Goal: Transaction & Acquisition: Book appointment/travel/reservation

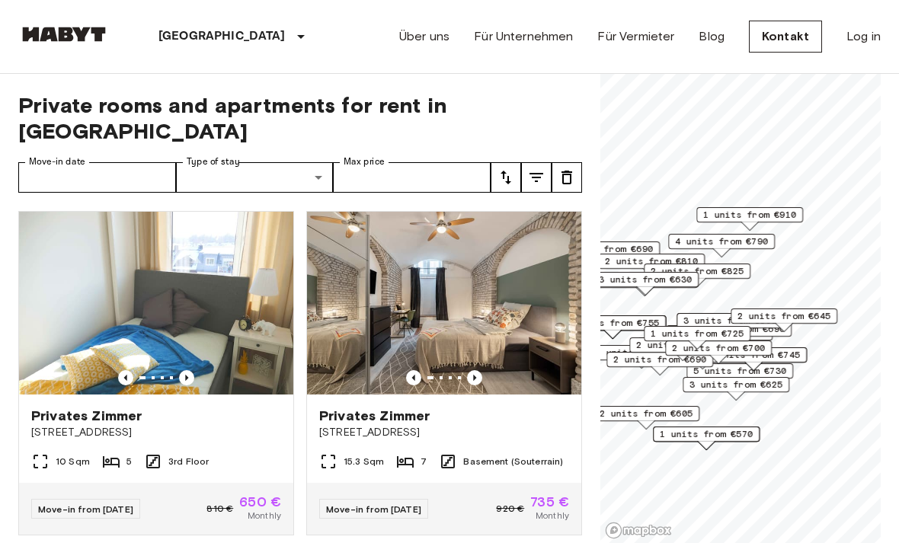
click at [457, 295] on img at bounding box center [444, 303] width 274 height 183
click at [494, 266] on img at bounding box center [444, 303] width 274 height 183
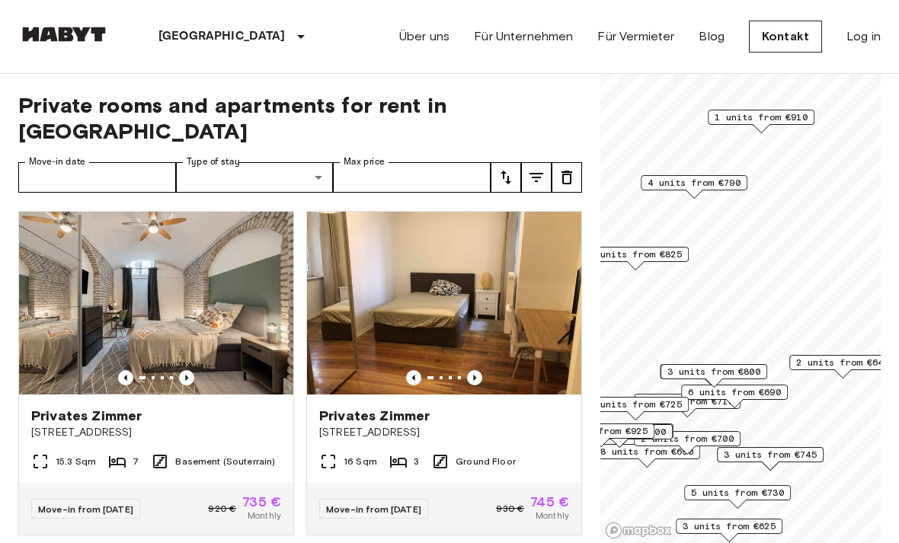
click at [734, 177] on span "4 units from €790" at bounding box center [693, 183] width 93 height 14
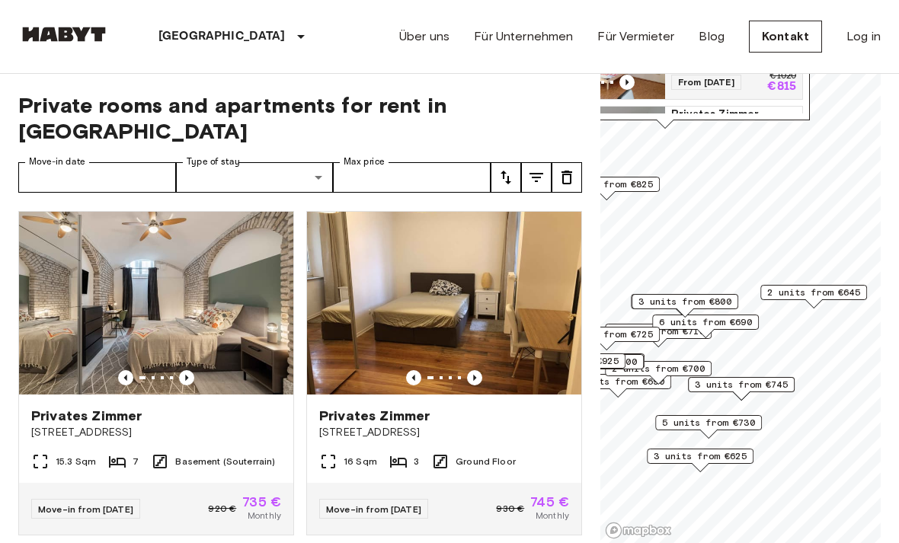
click at [818, 292] on span "2 units from €645" at bounding box center [813, 293] width 93 height 14
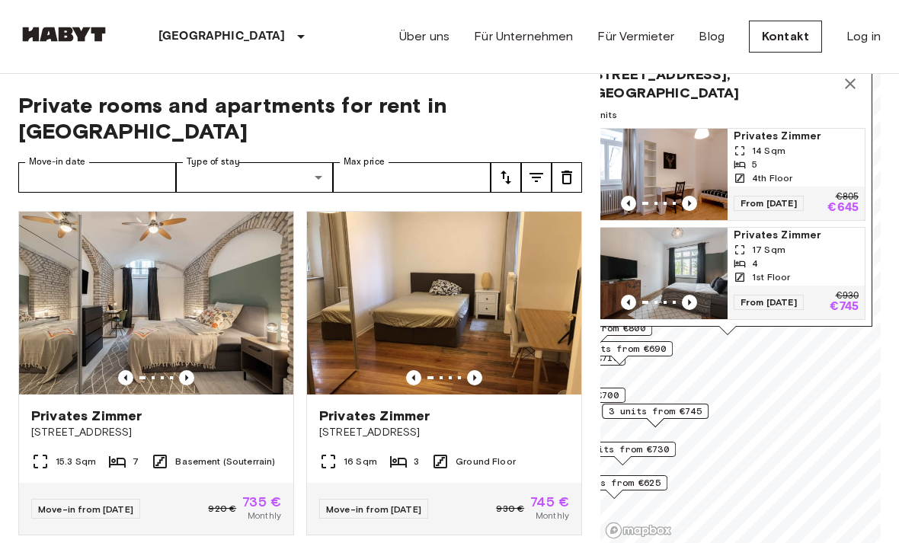
click at [809, 239] on span "Privates Zimmer" at bounding box center [795, 235] width 125 height 15
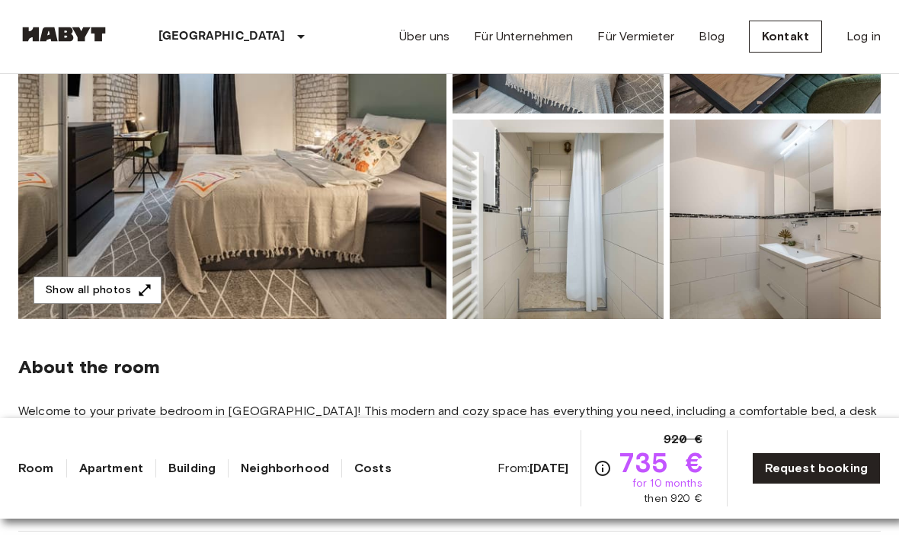
scroll to position [263, 0]
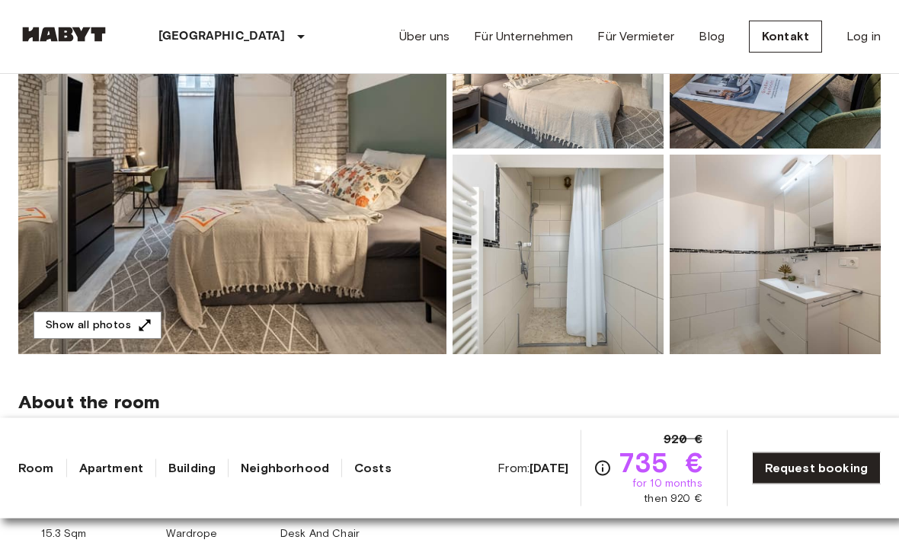
click at [129, 206] on img at bounding box center [232, 152] width 428 height 405
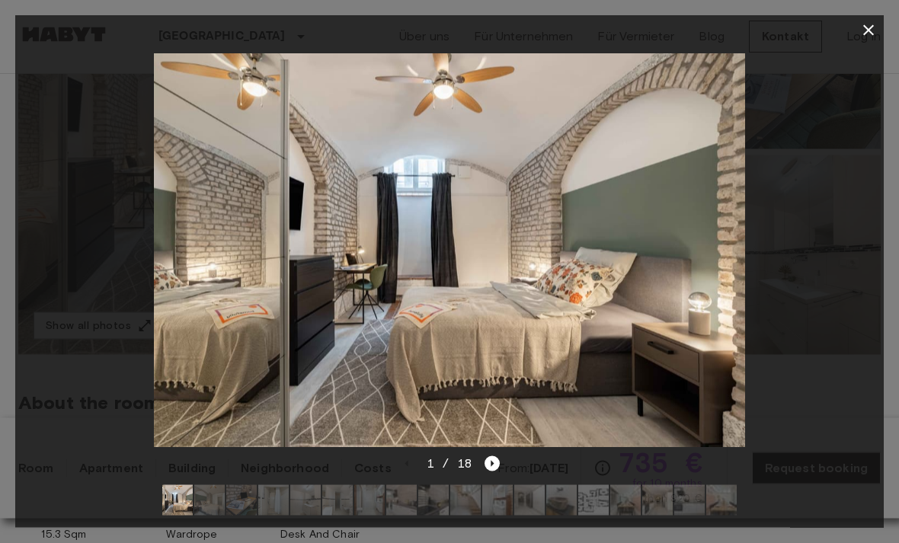
scroll to position [264, 0]
click at [123, 204] on div at bounding box center [449, 250] width 868 height 409
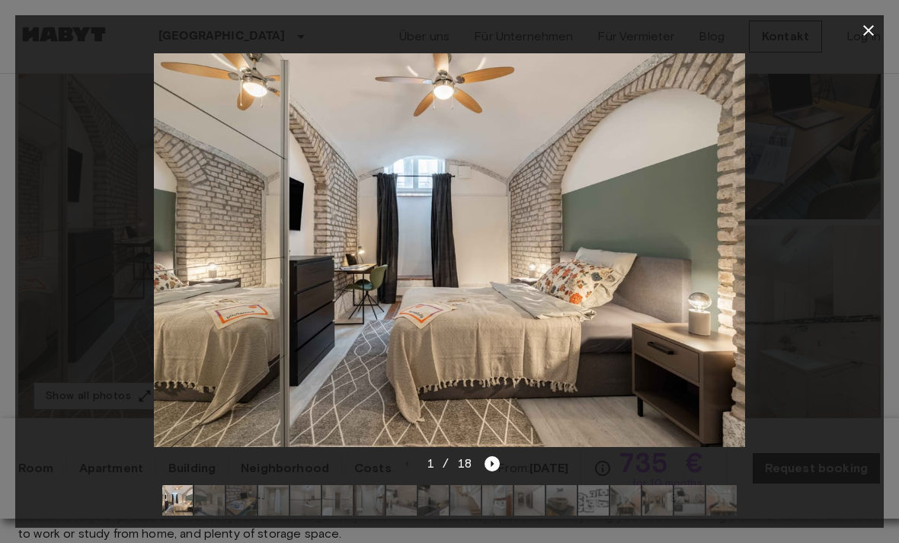
scroll to position [192, 0]
click at [488, 468] on icon "Next image" at bounding box center [491, 463] width 15 height 15
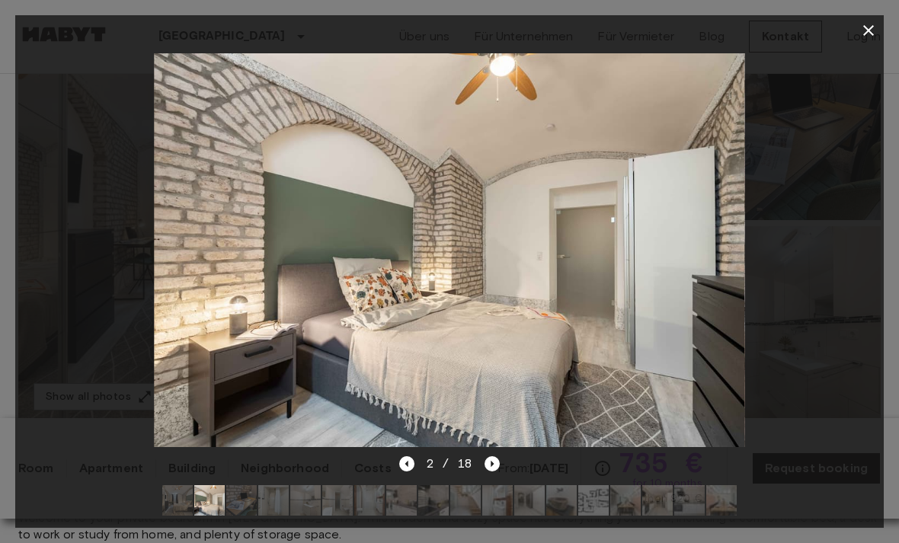
click at [490, 459] on icon "Next image" at bounding box center [491, 463] width 15 height 15
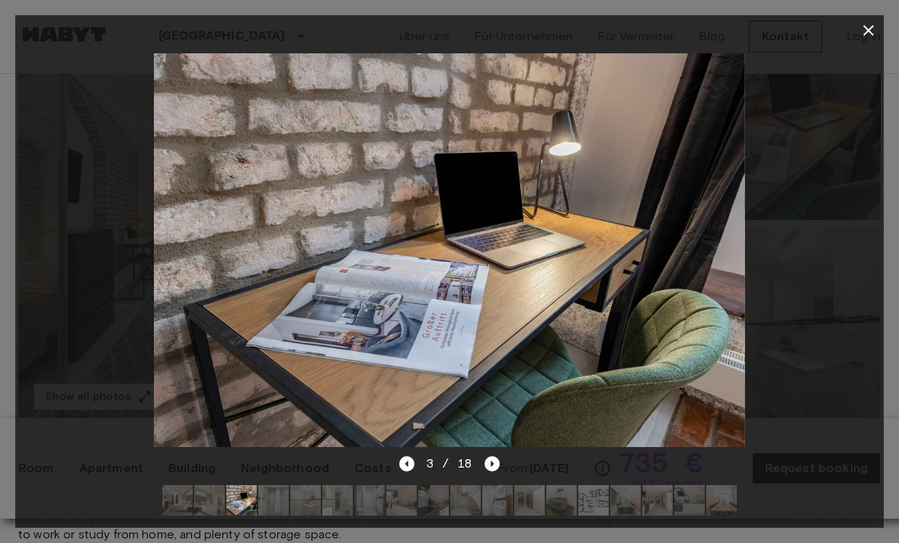
click at [401, 465] on icon "Previous image" at bounding box center [406, 463] width 15 height 15
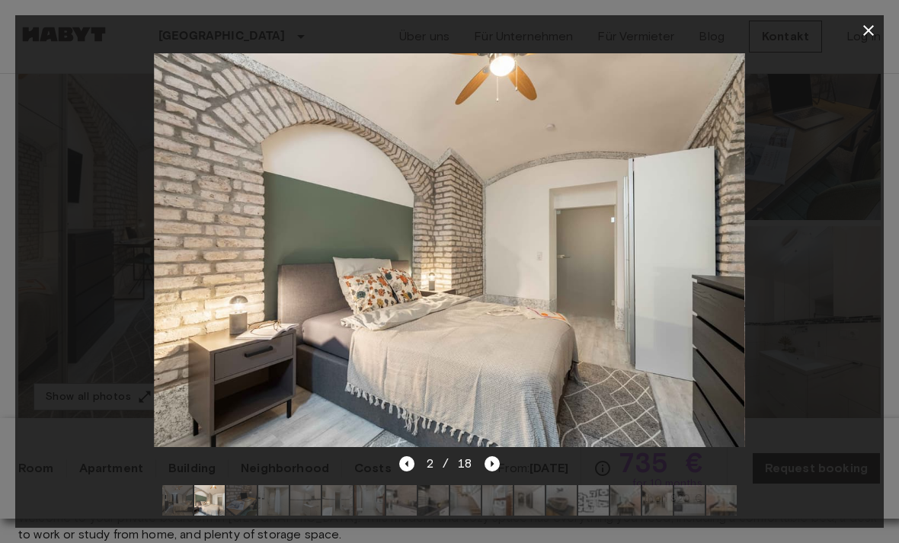
click at [490, 469] on icon "Next image" at bounding box center [491, 463] width 15 height 15
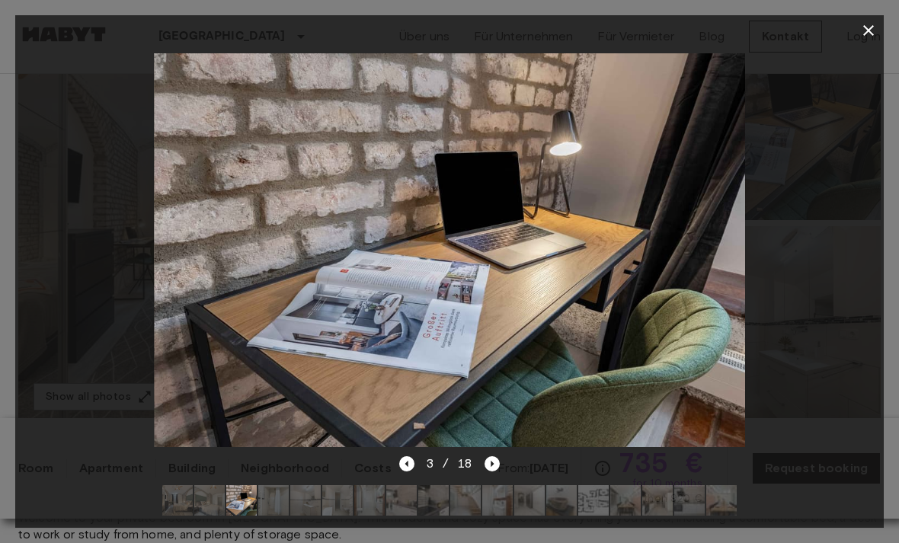
click at [493, 464] on icon "Next image" at bounding box center [492, 464] width 3 height 6
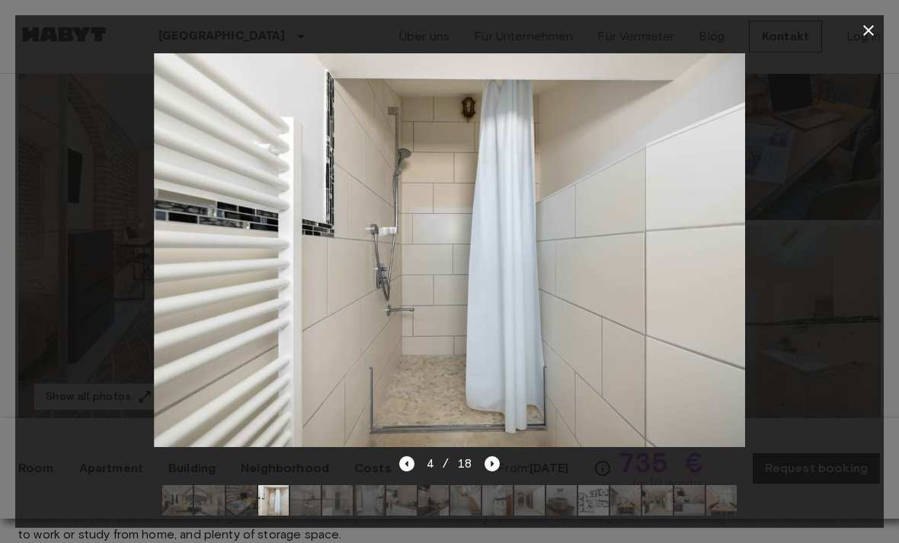
click at [497, 468] on icon "Next image" at bounding box center [491, 463] width 15 height 15
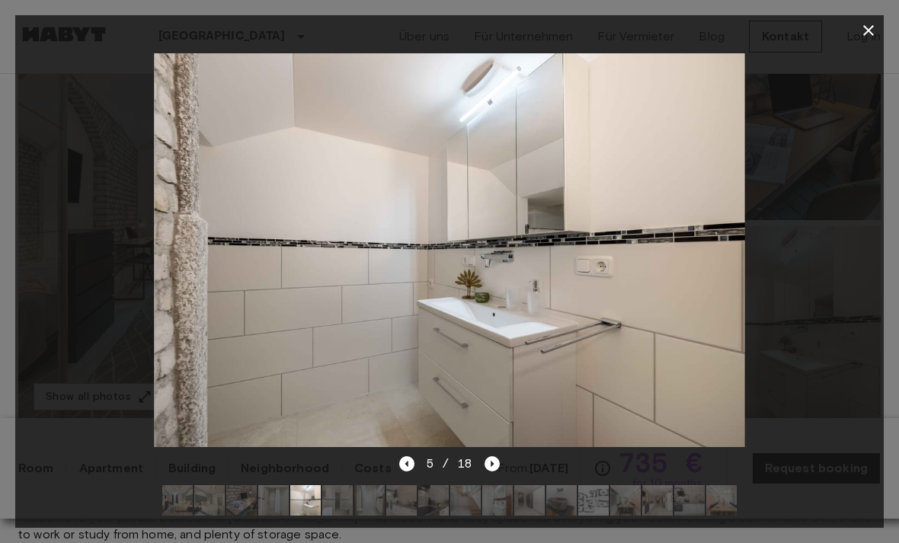
click at [497, 470] on icon "Next image" at bounding box center [491, 463] width 15 height 15
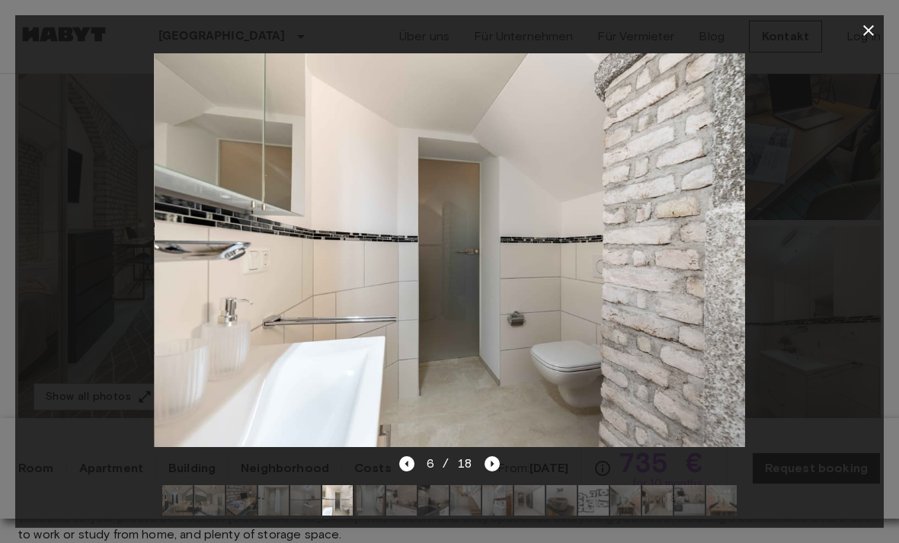
click at [494, 466] on icon "Next image" at bounding box center [491, 463] width 15 height 15
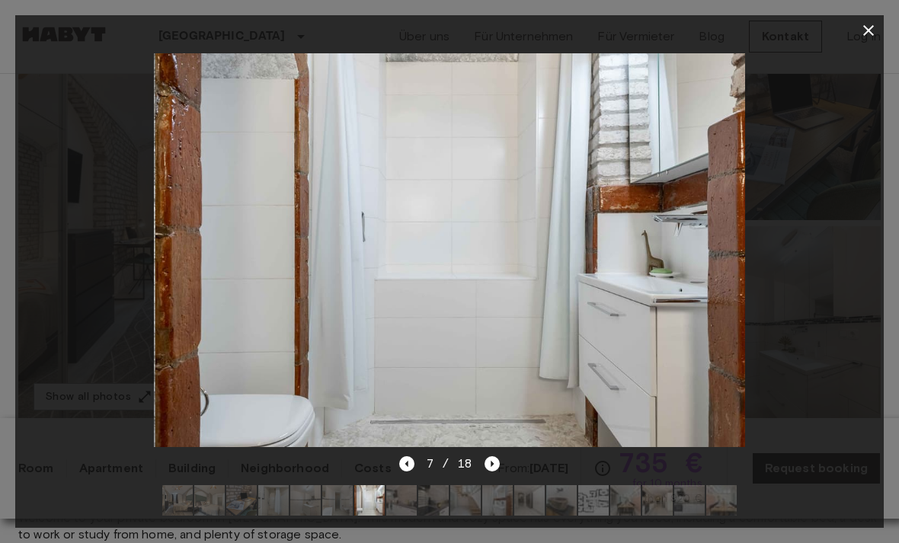
click at [497, 463] on icon "Next image" at bounding box center [491, 463] width 15 height 15
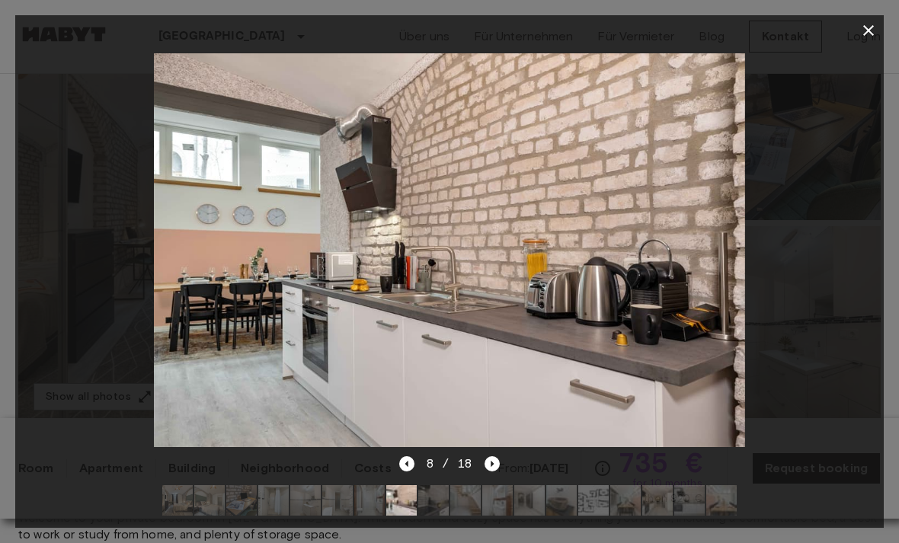
click at [498, 462] on icon "Next image" at bounding box center [491, 463] width 15 height 15
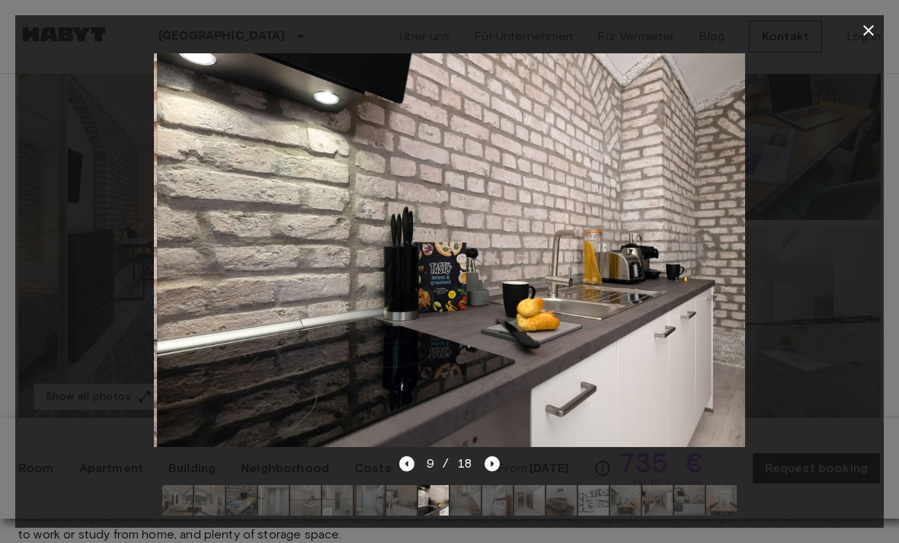
click at [501, 480] on div at bounding box center [449, 500] width 599 height 55
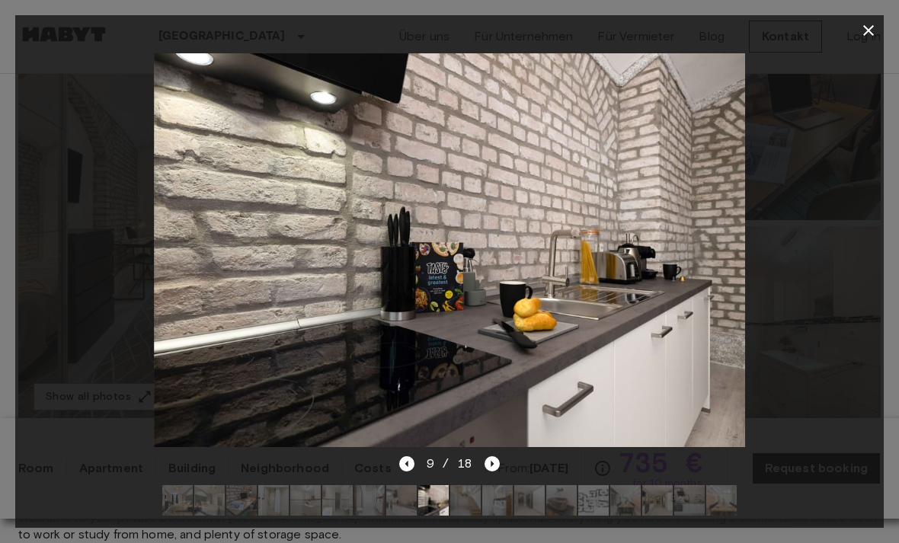
click at [492, 467] on icon "Next image" at bounding box center [491, 463] width 15 height 15
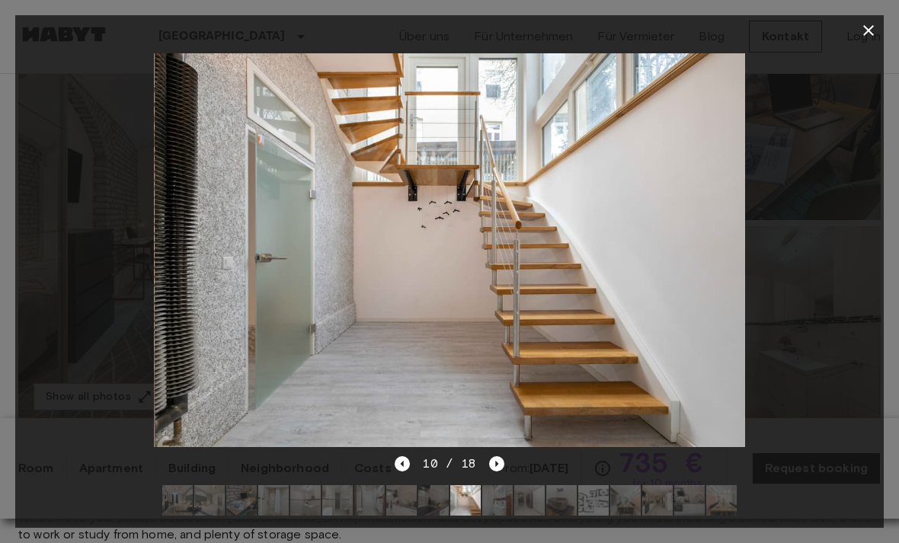
click at [496, 469] on icon "Next image" at bounding box center [496, 463] width 15 height 15
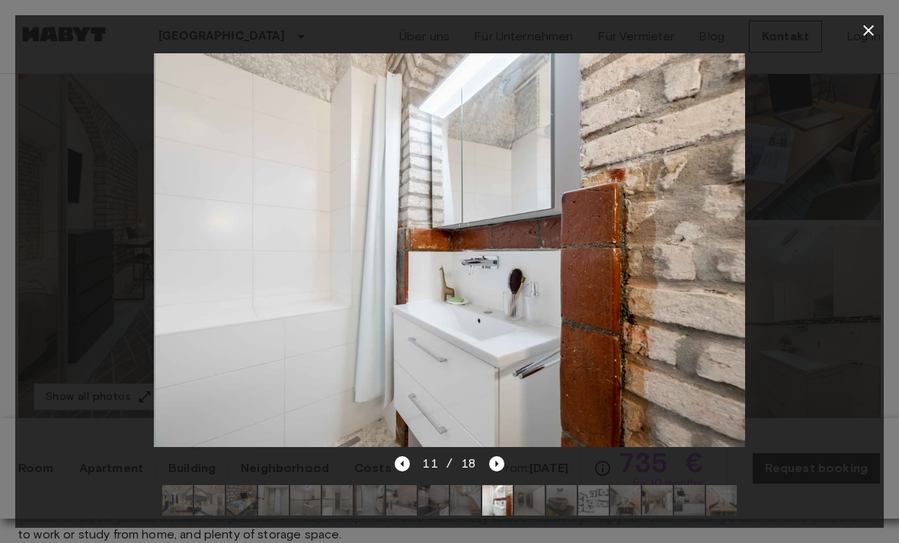
click at [506, 481] on div at bounding box center [449, 500] width 599 height 55
click at [505, 479] on div at bounding box center [449, 500] width 599 height 55
click at [504, 479] on div at bounding box center [449, 500] width 599 height 55
click at [493, 467] on icon "Next image" at bounding box center [496, 463] width 15 height 15
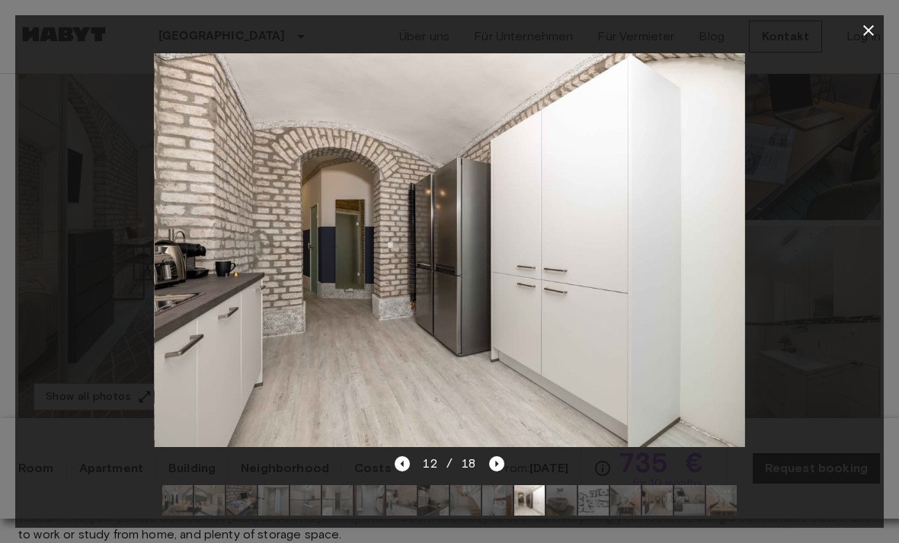
click at [509, 463] on div "12 / 18" at bounding box center [449, 491] width 868 height 73
click at [503, 466] on icon "Next image" at bounding box center [496, 463] width 15 height 15
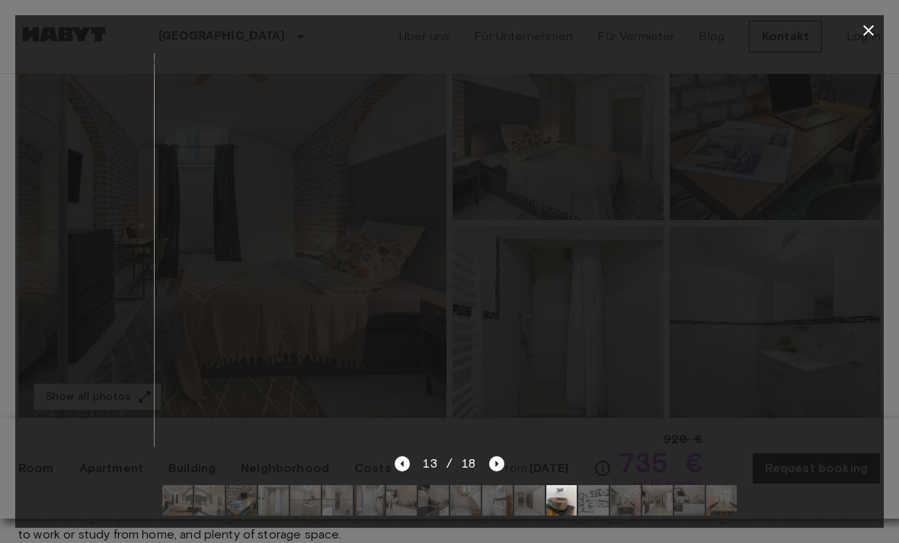
click at [490, 468] on icon "Next image" at bounding box center [496, 463] width 15 height 15
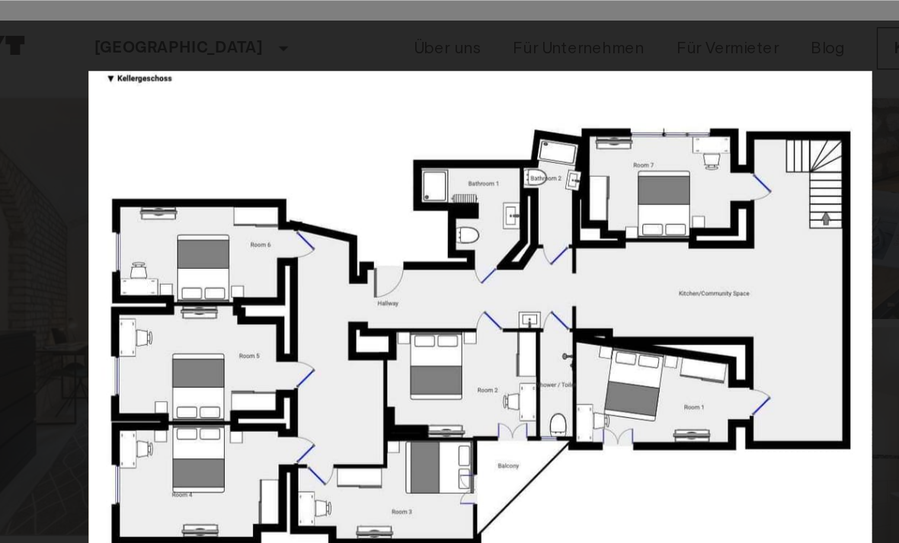
scroll to position [149, 0]
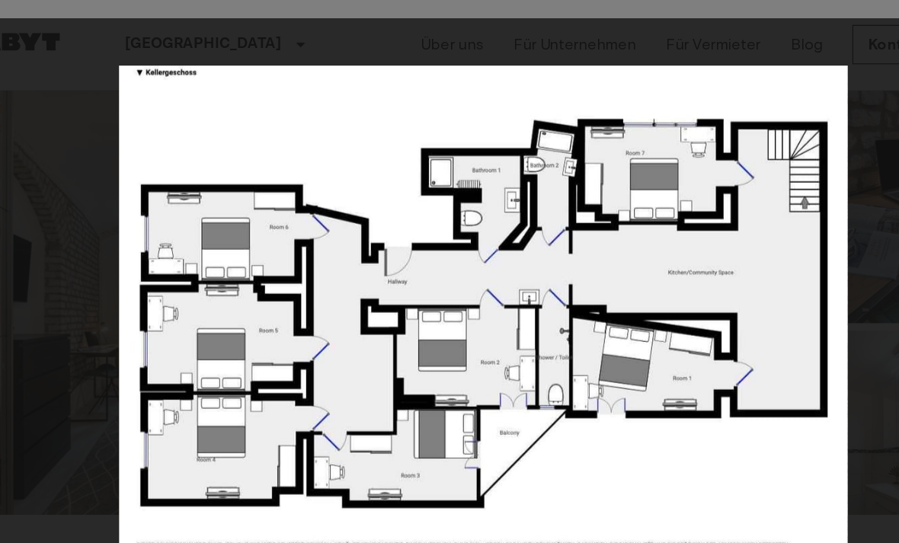
click at [489, 460] on icon "Next image" at bounding box center [496, 463] width 15 height 15
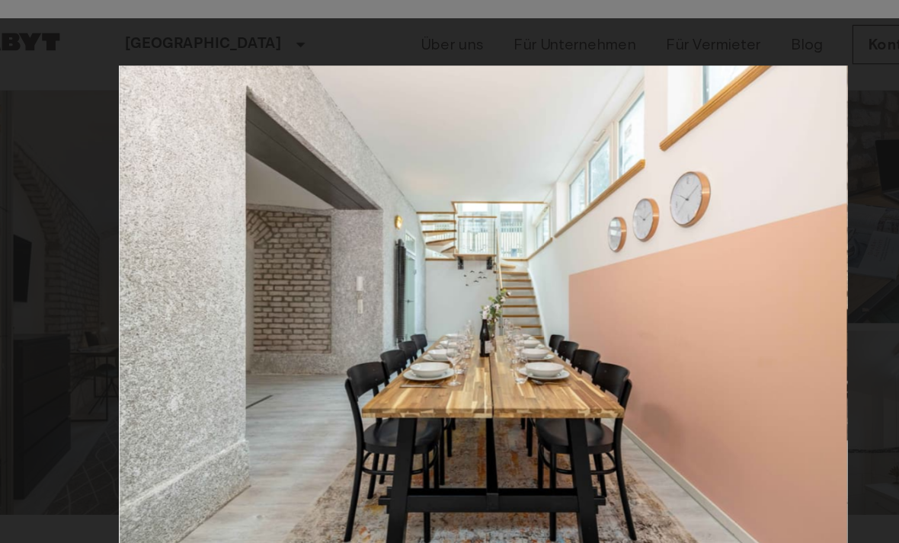
click at [489, 459] on icon "Next image" at bounding box center [496, 463] width 15 height 15
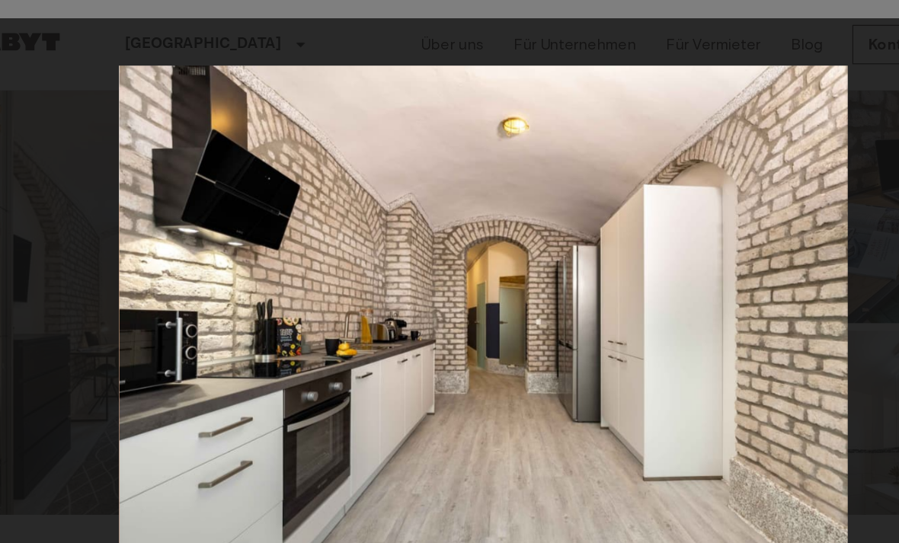
click at [489, 458] on icon "Next image" at bounding box center [496, 463] width 15 height 15
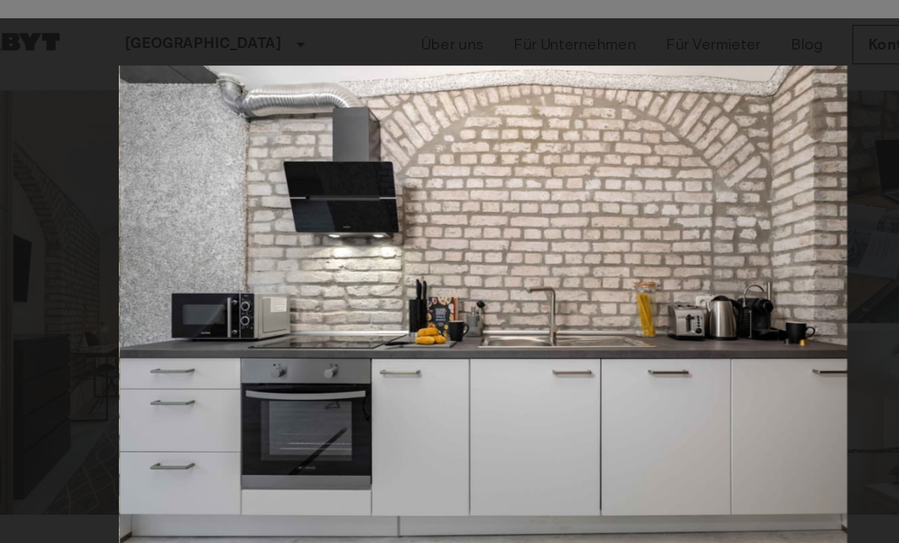
click at [489, 463] on icon "Next image" at bounding box center [496, 463] width 15 height 15
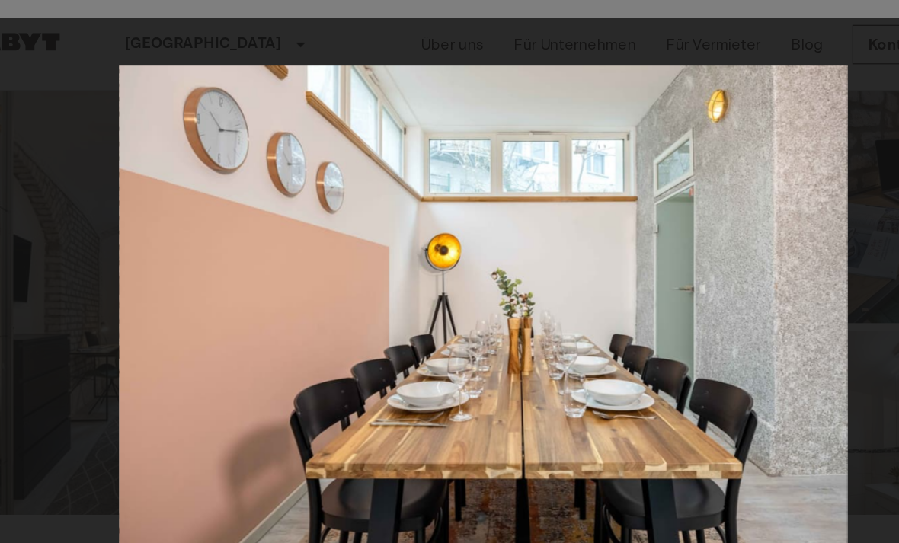
click at [441, 473] on div at bounding box center [449, 500] width 599 height 55
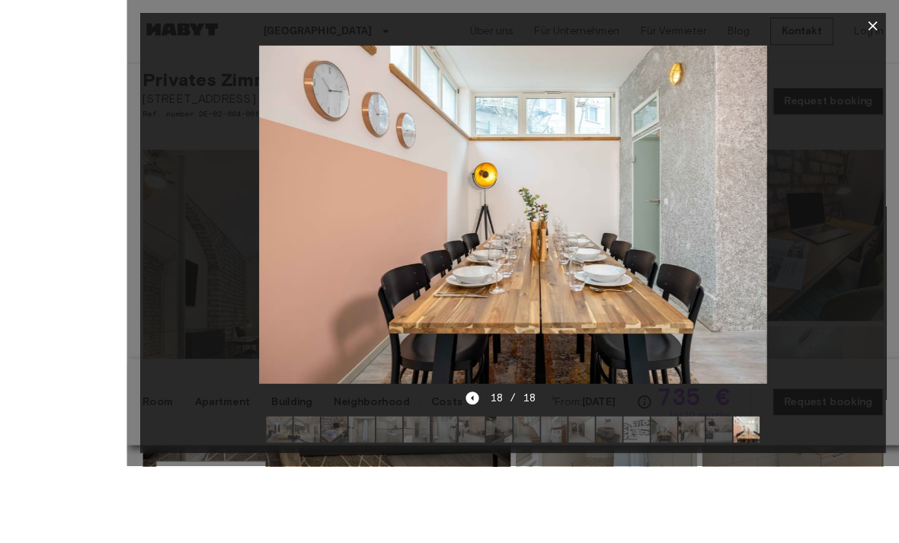
scroll to position [53, 0]
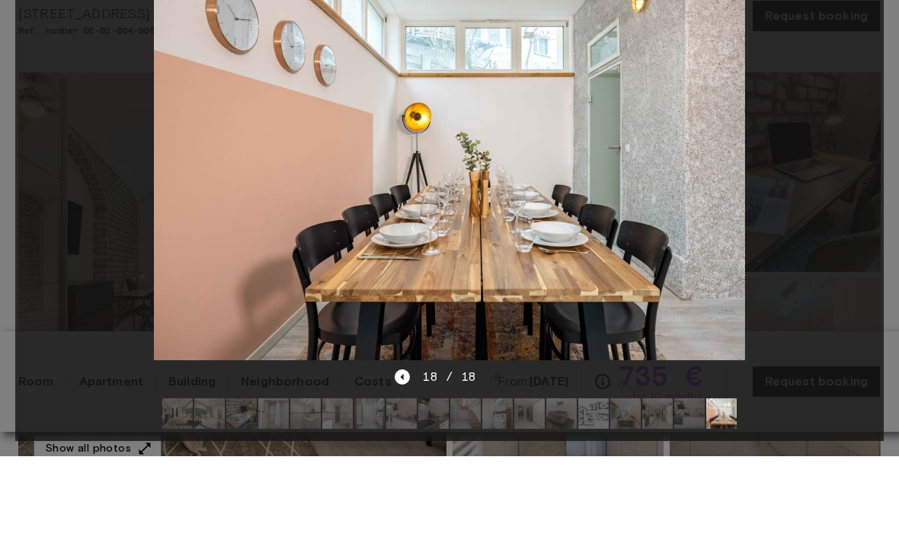
click at [866, 46] on div at bounding box center [449, 250] width 868 height 409
click at [870, 46] on div at bounding box center [449, 250] width 868 height 409
click at [864, 46] on div at bounding box center [449, 250] width 868 height 409
click at [870, 46] on div at bounding box center [449, 250] width 868 height 409
click at [863, 46] on div at bounding box center [449, 250] width 868 height 409
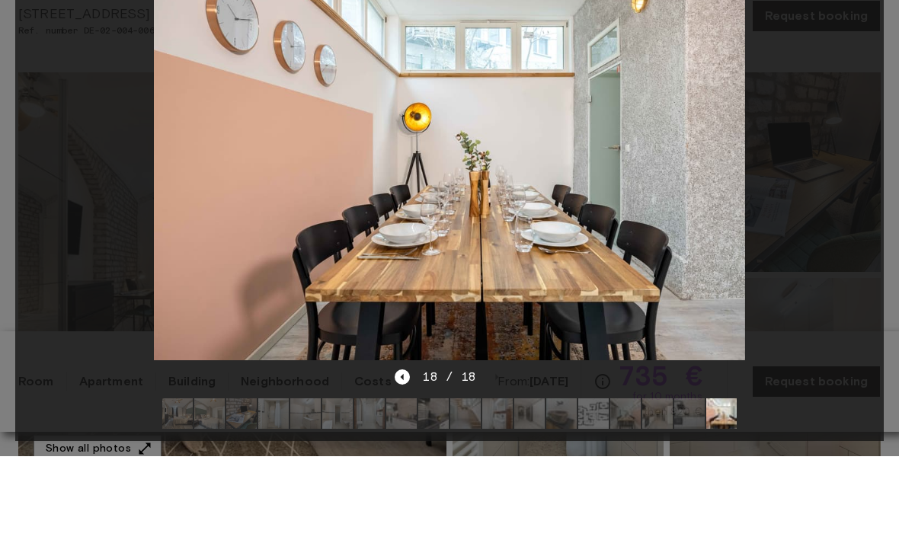
click at [862, 46] on div at bounding box center [449, 250] width 868 height 409
click at [866, 46] on div at bounding box center [449, 250] width 868 height 409
click at [864, 46] on div at bounding box center [449, 250] width 868 height 409
click at [863, 46] on div at bounding box center [449, 250] width 868 height 409
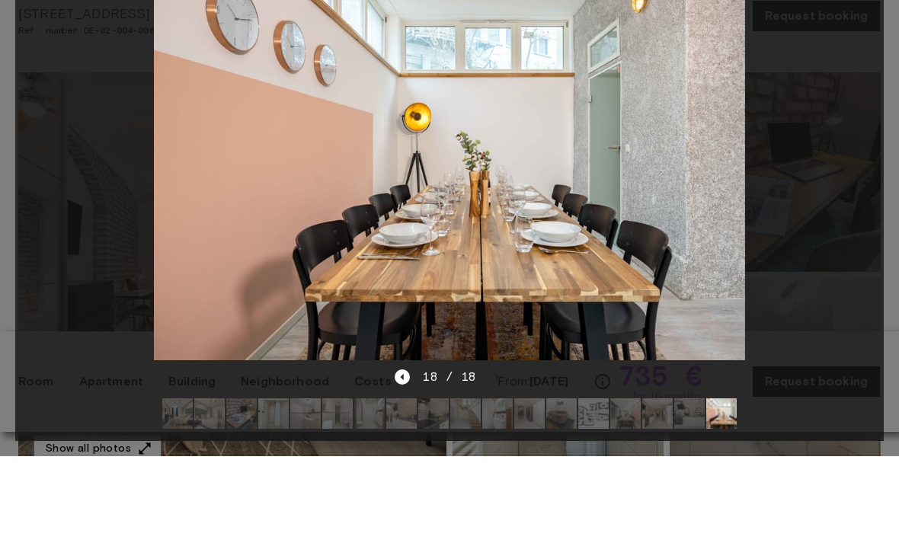
click at [882, 46] on div at bounding box center [449, 250] width 868 height 409
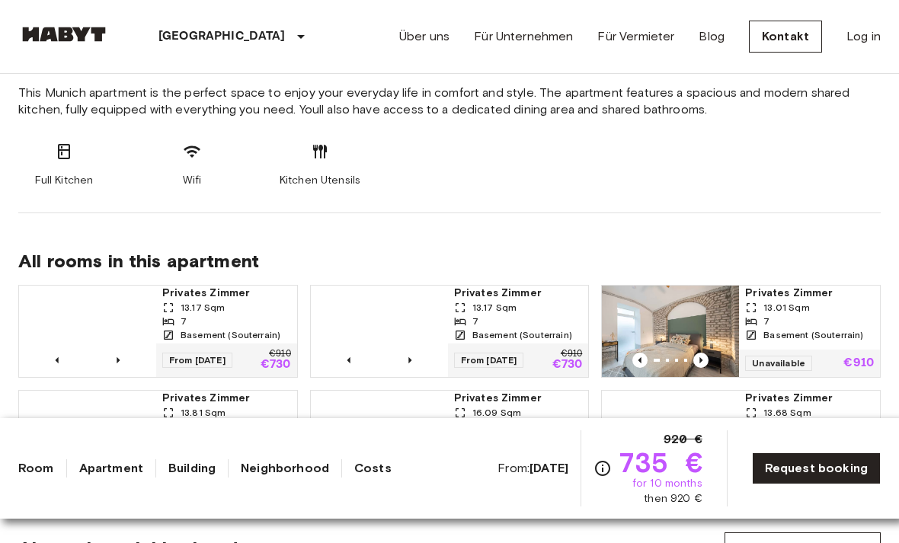
scroll to position [829, 0]
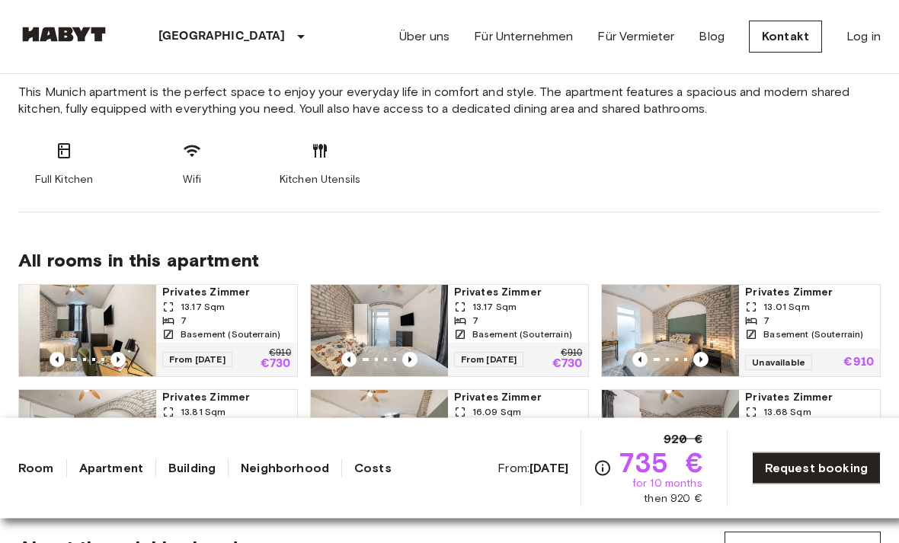
click at [838, 325] on div "7" at bounding box center [809, 322] width 129 height 14
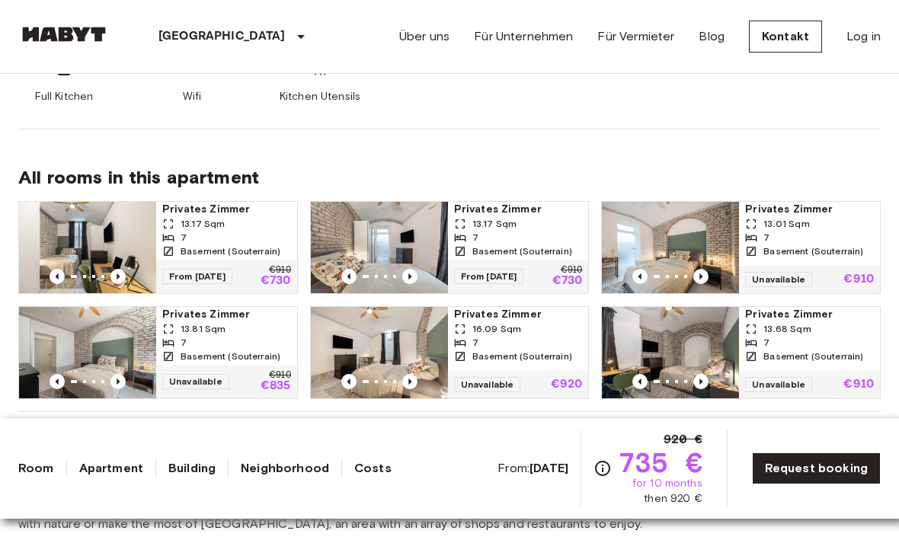
scroll to position [912, 0]
click at [425, 246] on img at bounding box center [379, 248] width 137 height 91
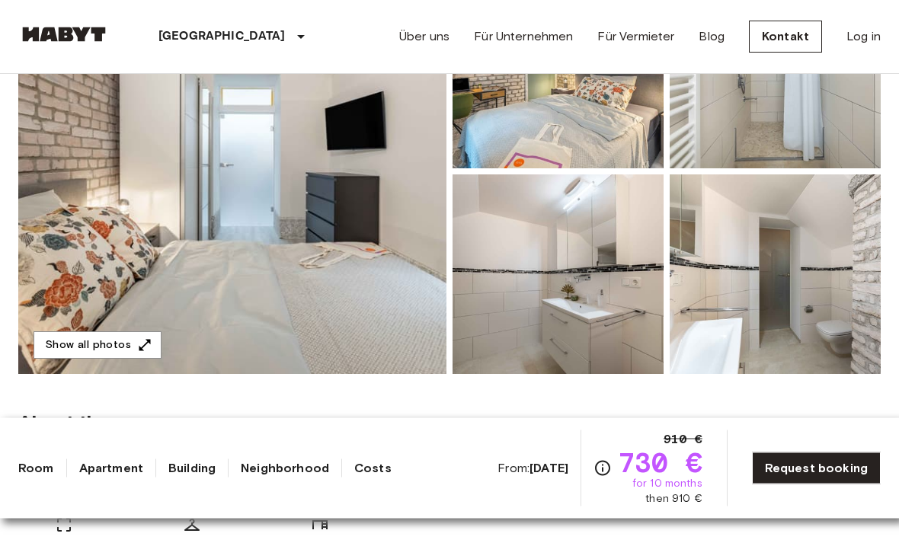
scroll to position [219, 0]
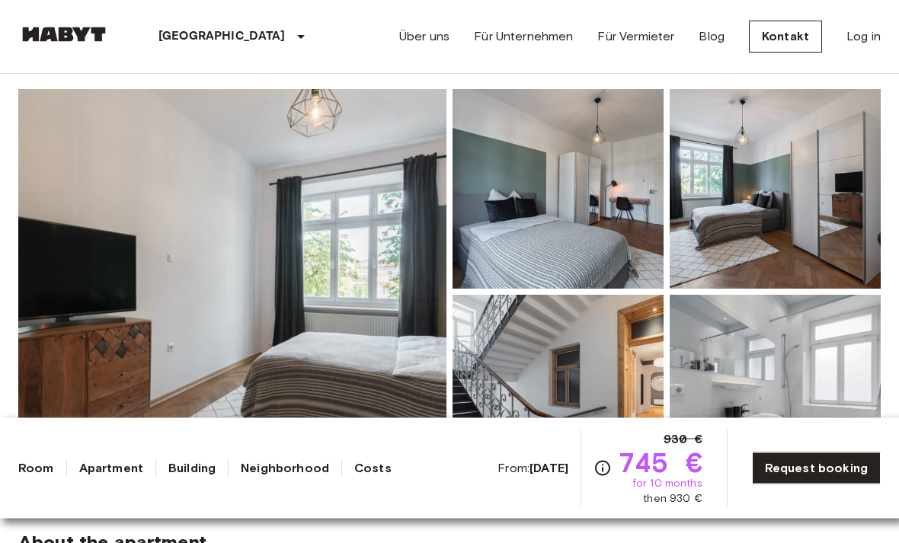
scroll to position [123, 0]
click at [372, 292] on img at bounding box center [232, 291] width 428 height 405
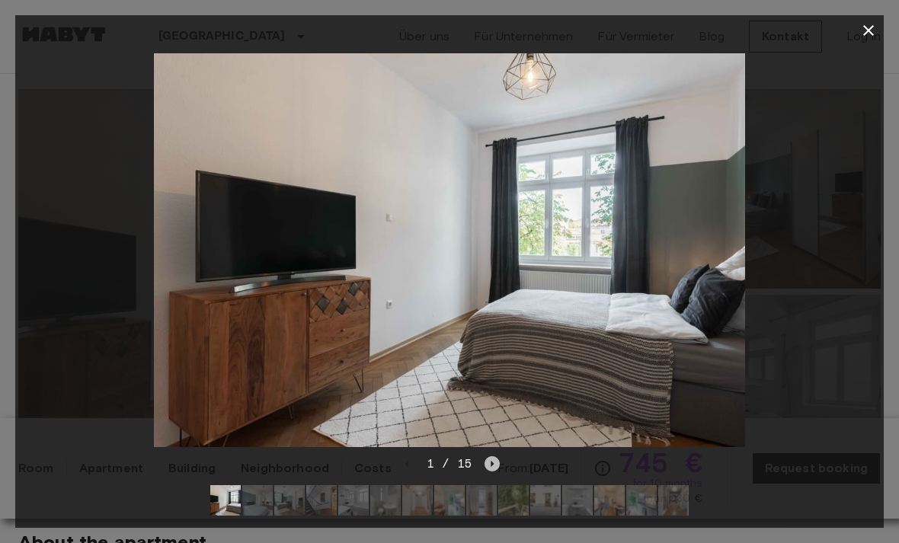
click at [496, 471] on icon "Next image" at bounding box center [491, 463] width 15 height 15
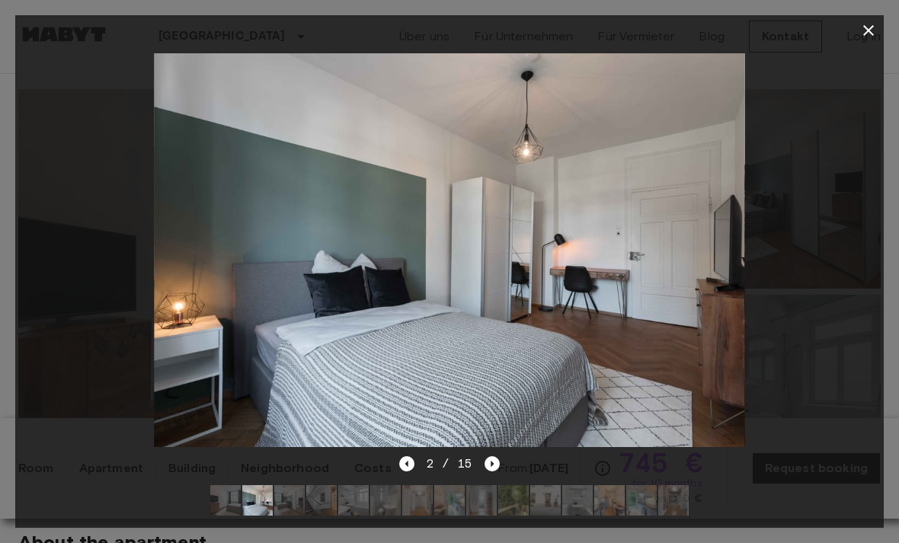
click at [498, 471] on icon "Next image" at bounding box center [491, 463] width 15 height 15
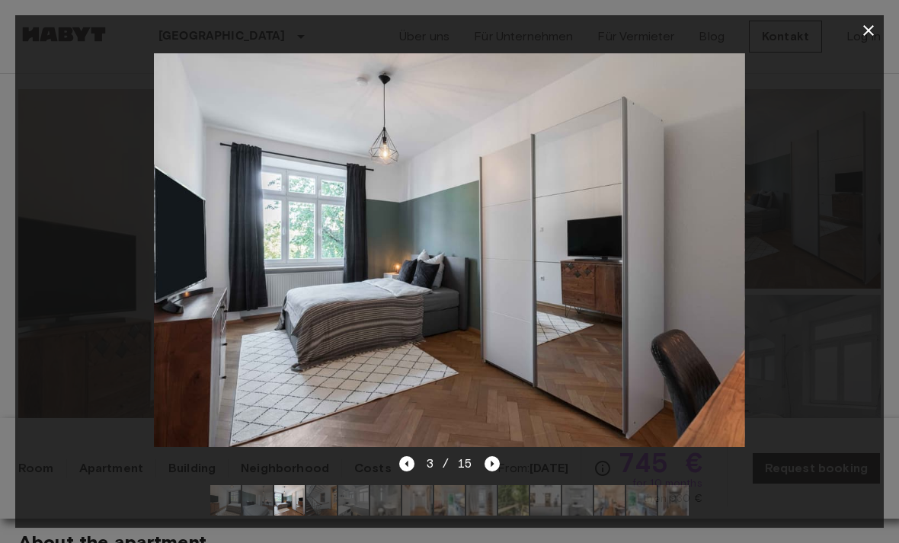
click at [494, 471] on icon "Next image" at bounding box center [491, 463] width 15 height 15
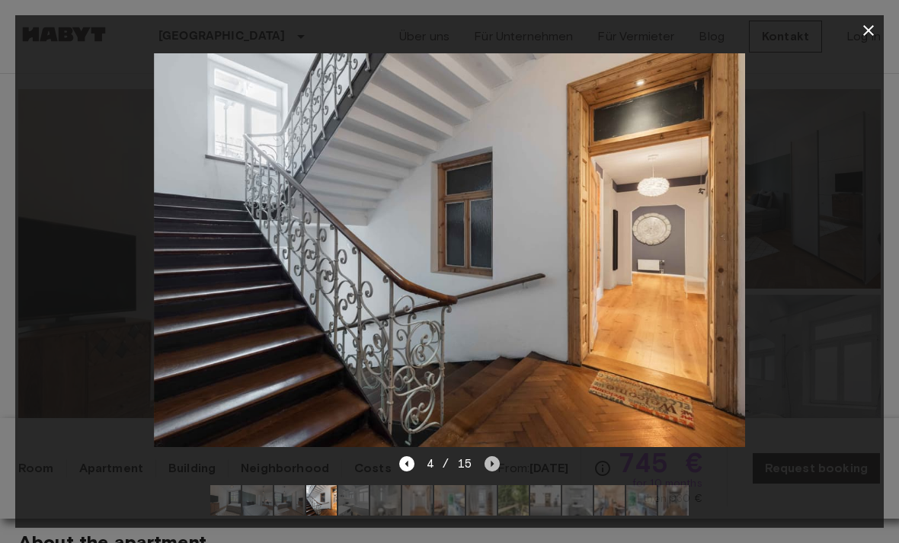
click at [497, 471] on icon "Next image" at bounding box center [491, 463] width 15 height 15
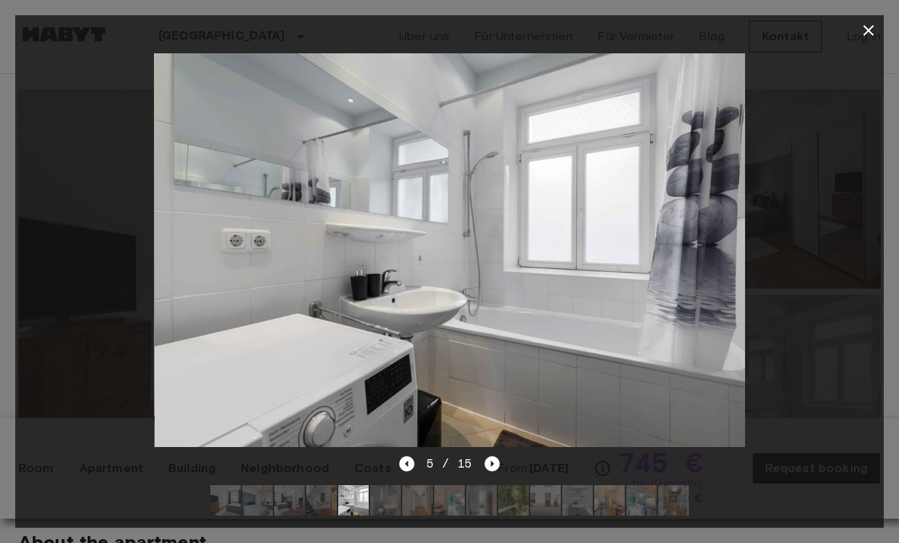
click at [414, 471] on icon "Previous image" at bounding box center [406, 463] width 15 height 15
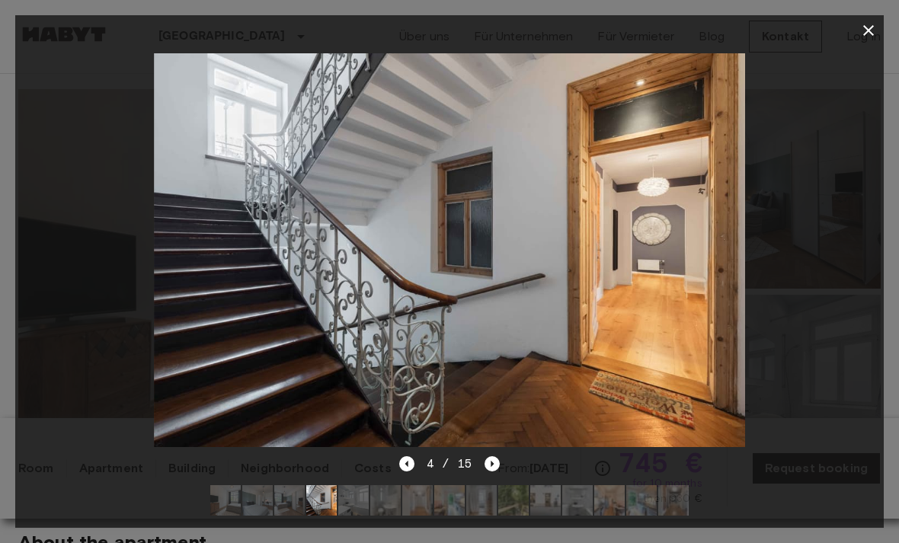
click at [497, 471] on icon "Next image" at bounding box center [491, 463] width 15 height 15
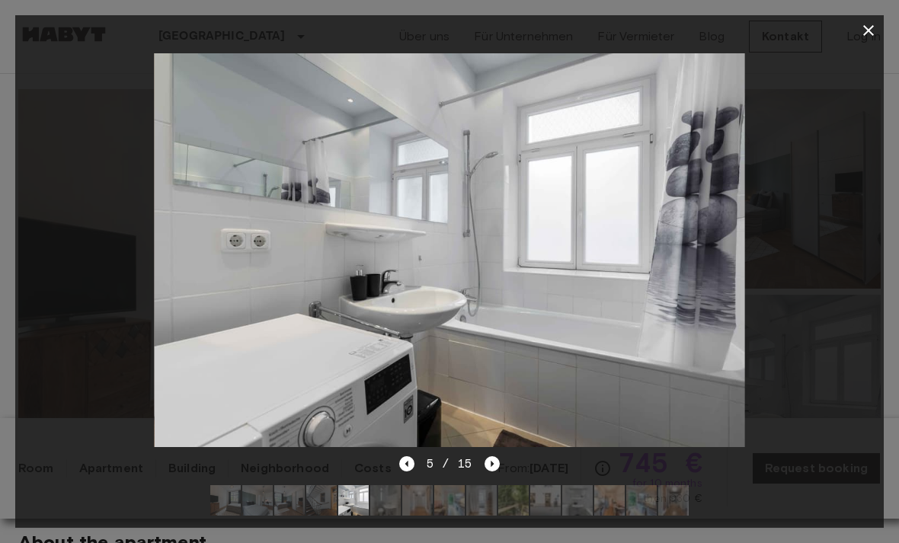
click at [490, 471] on icon "Next image" at bounding box center [491, 463] width 15 height 15
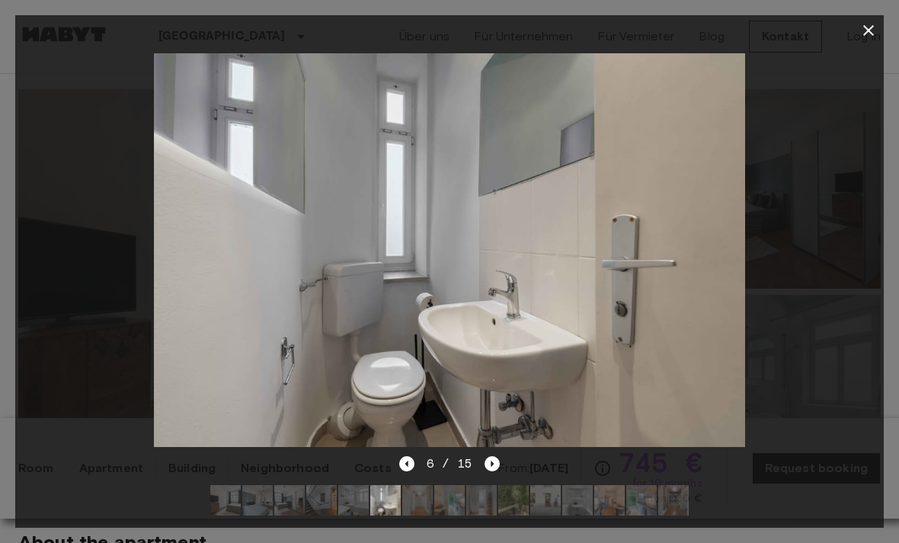
click at [499, 455] on div at bounding box center [449, 250] width 868 height 409
click at [493, 455] on div at bounding box center [449, 250] width 868 height 409
click at [486, 471] on icon "Next image" at bounding box center [491, 463] width 15 height 15
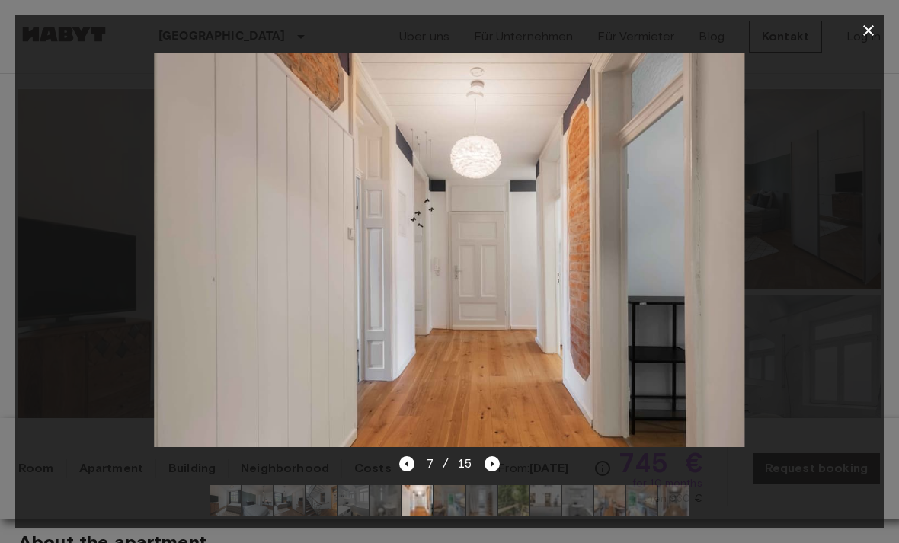
click at [495, 471] on icon "Next image" at bounding box center [491, 463] width 15 height 15
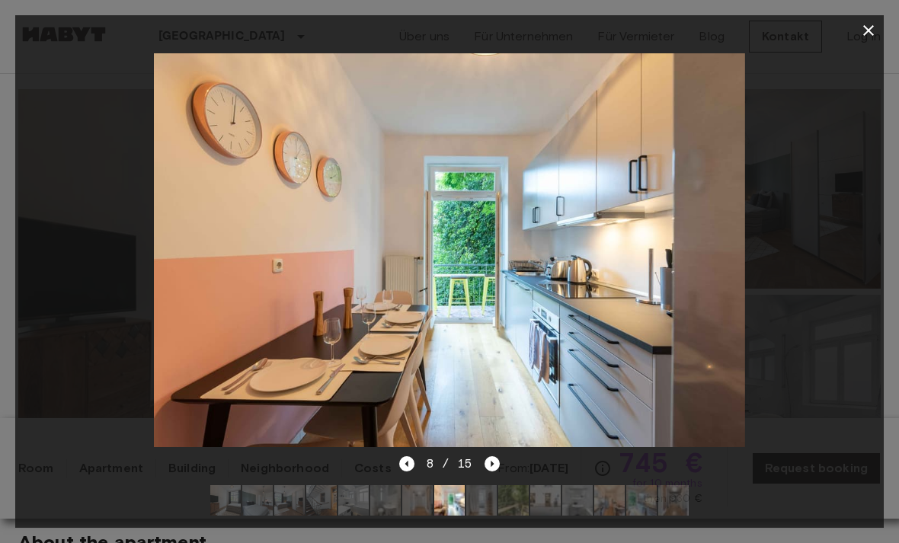
click at [493, 471] on icon "Next image" at bounding box center [491, 463] width 15 height 15
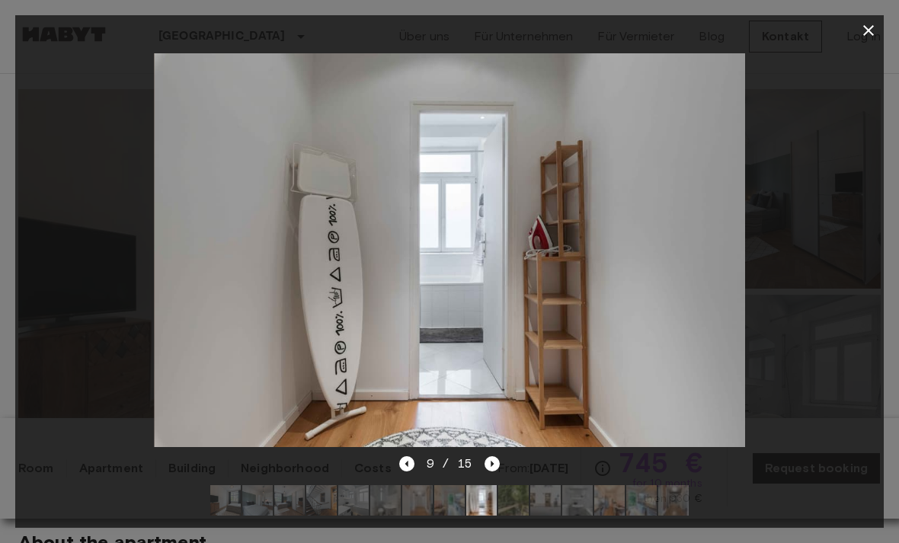
click at [493, 471] on icon "Next image" at bounding box center [491, 463] width 15 height 15
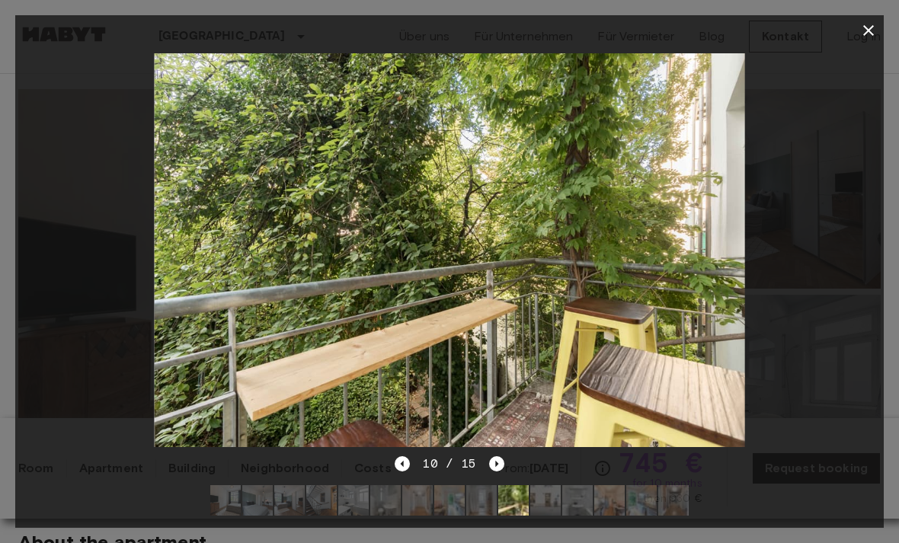
click at [487, 455] on div at bounding box center [449, 250] width 868 height 409
click at [500, 471] on icon "Next image" at bounding box center [496, 463] width 15 height 15
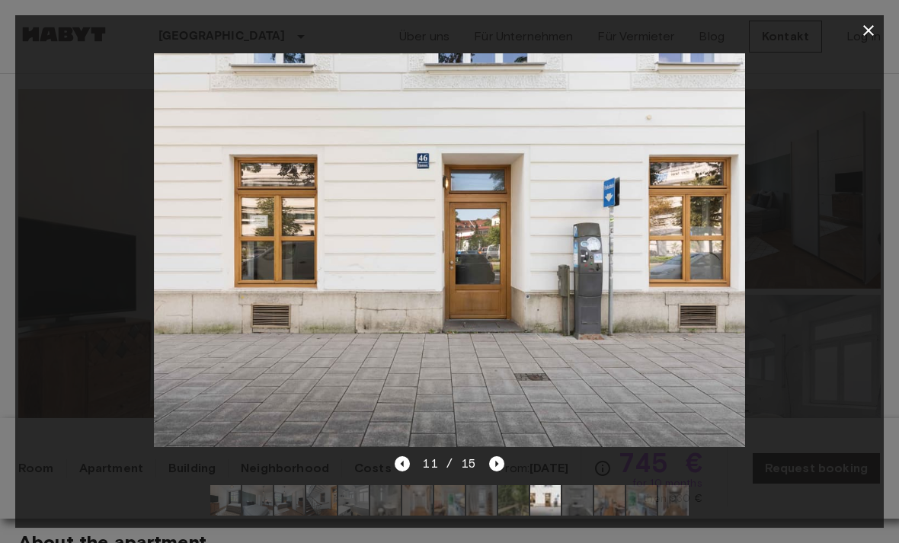
click at [491, 528] on div at bounding box center [449, 500] width 503 height 55
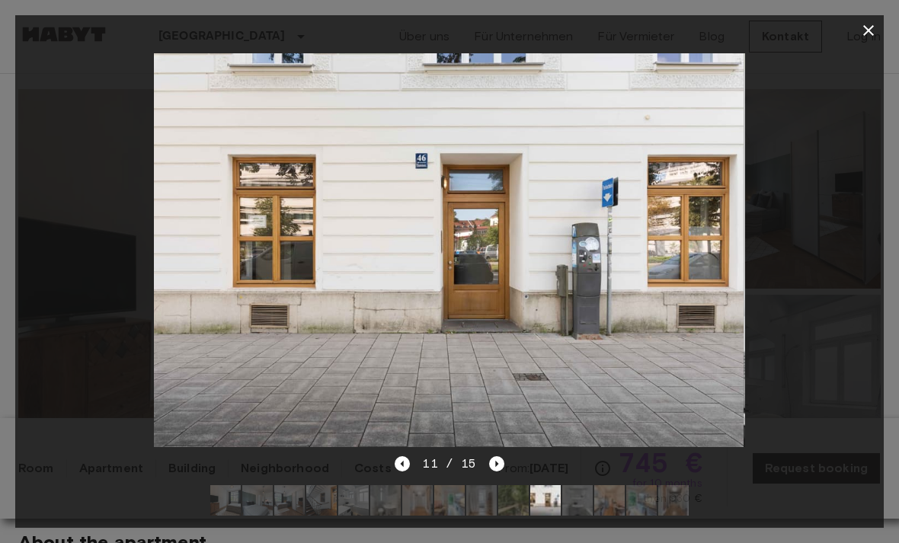
click at [503, 471] on icon "Next image" at bounding box center [496, 463] width 15 height 15
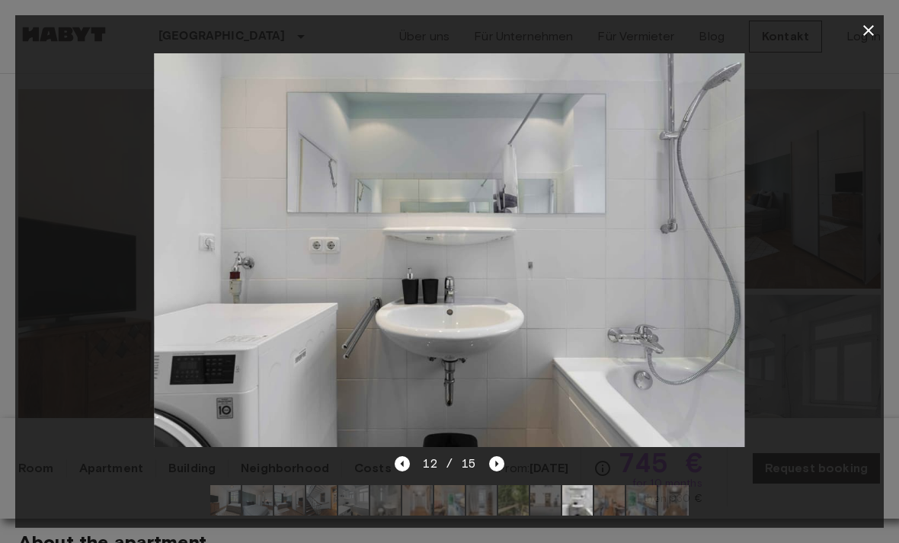
click at [498, 471] on icon "Next image" at bounding box center [496, 463] width 15 height 15
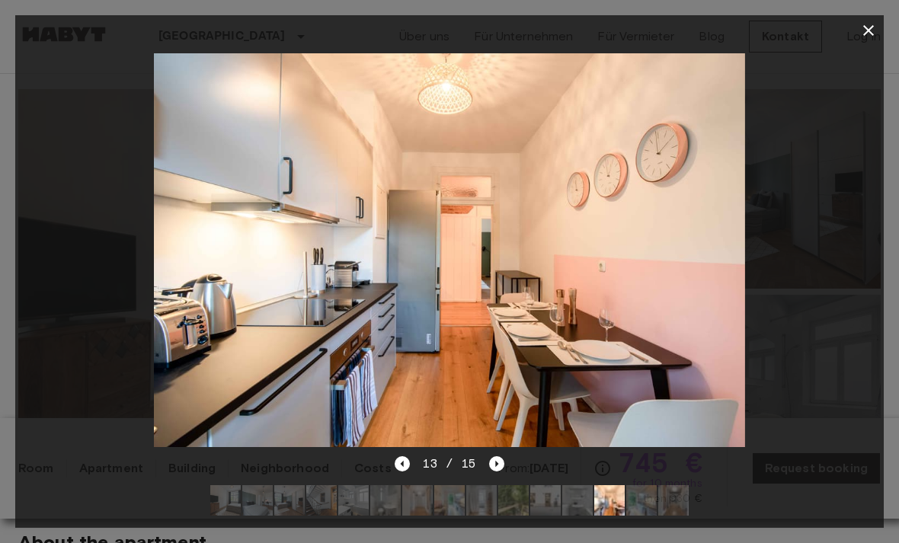
click at [489, 471] on icon "Next image" at bounding box center [496, 463] width 15 height 15
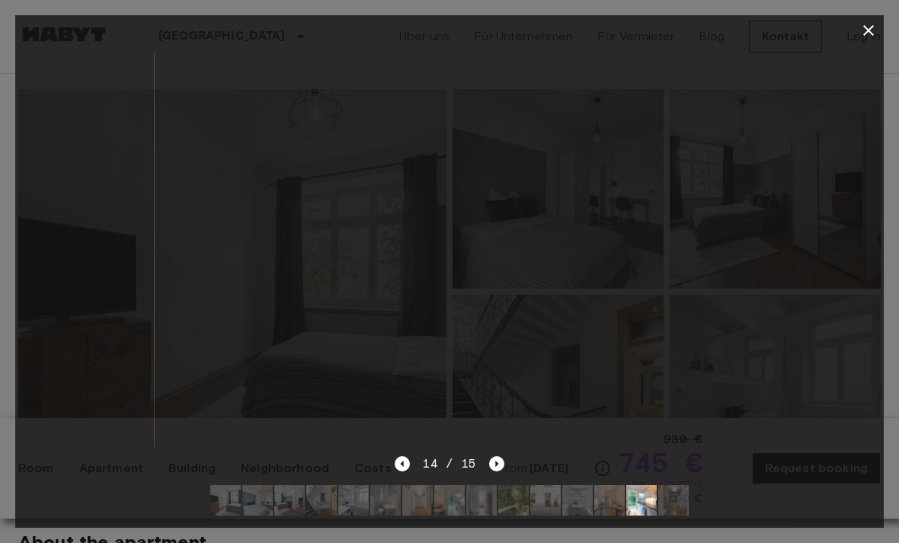
click at [503, 471] on icon "Next image" at bounding box center [496, 463] width 15 height 15
click at [503, 528] on div at bounding box center [449, 500] width 503 height 55
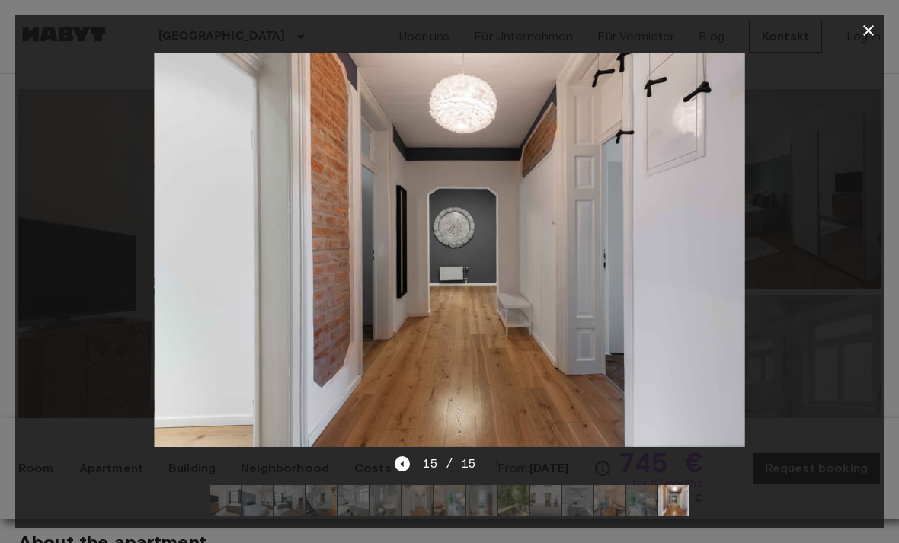
click at [868, 40] on button "button" at bounding box center [868, 30] width 30 height 30
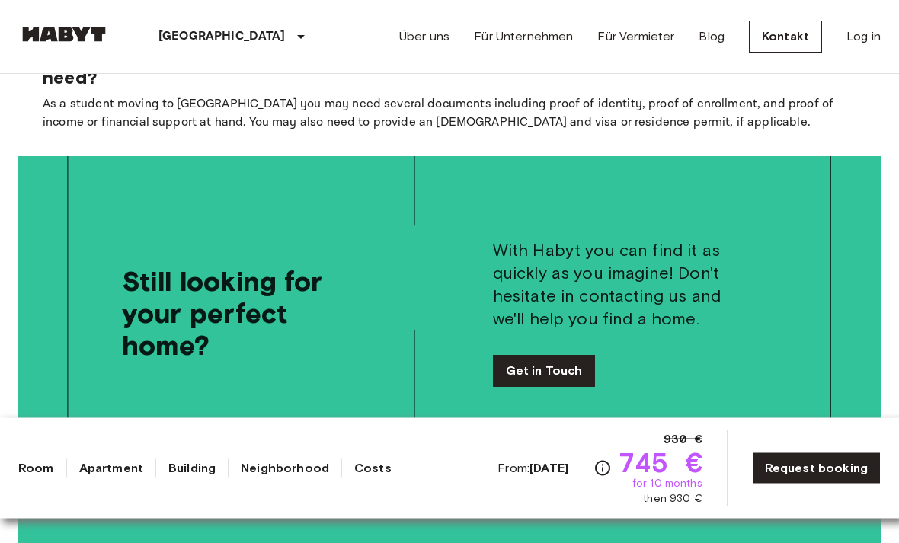
scroll to position [2511, 0]
